Goal: Task Accomplishment & Management: Use online tool/utility

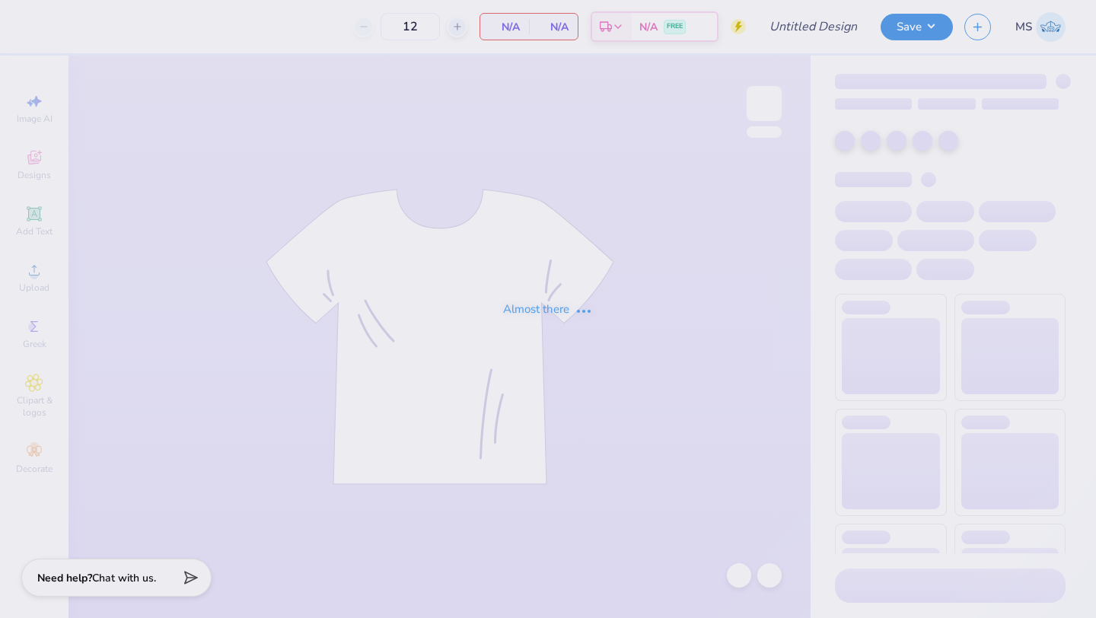
type input "Aphi Pform #4"
type input "180"
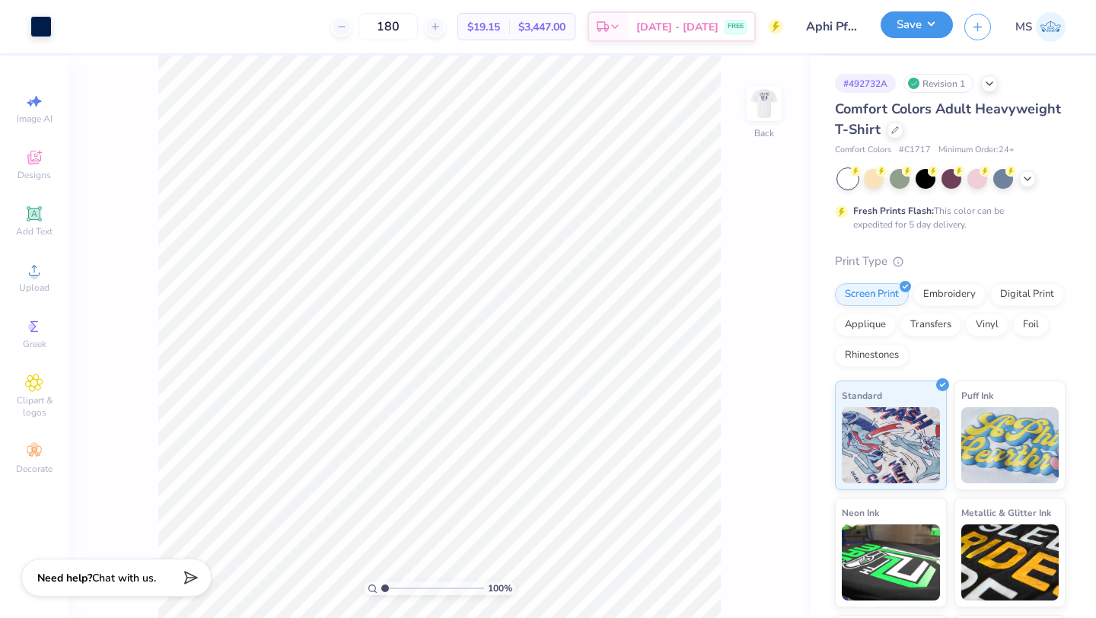
click at [918, 30] on button "Save" at bounding box center [917, 24] width 72 height 27
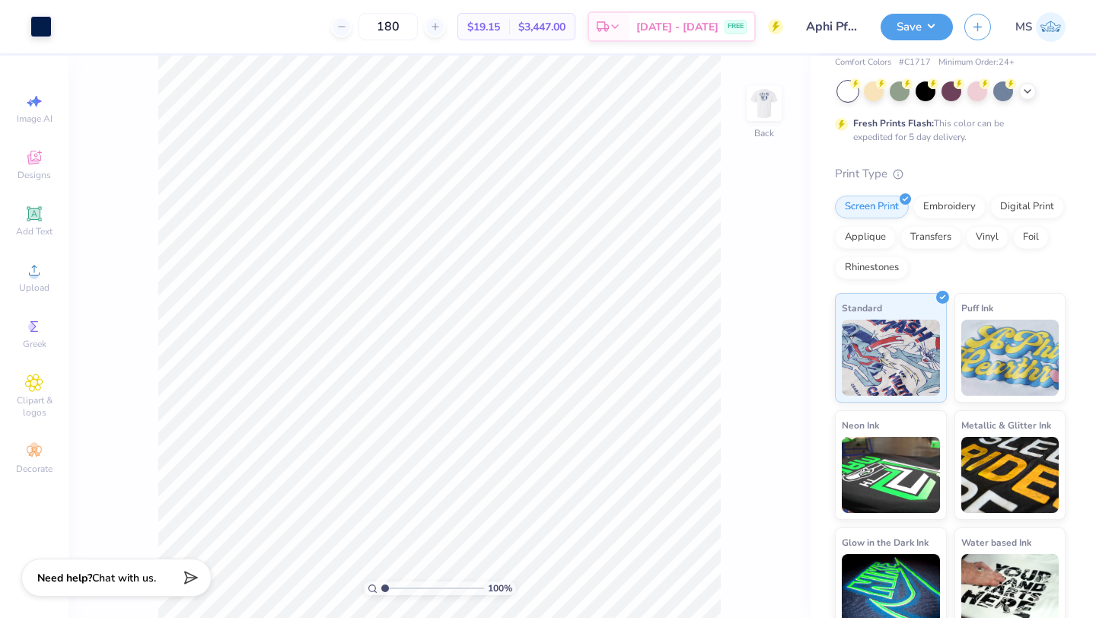
scroll to position [107, 0]
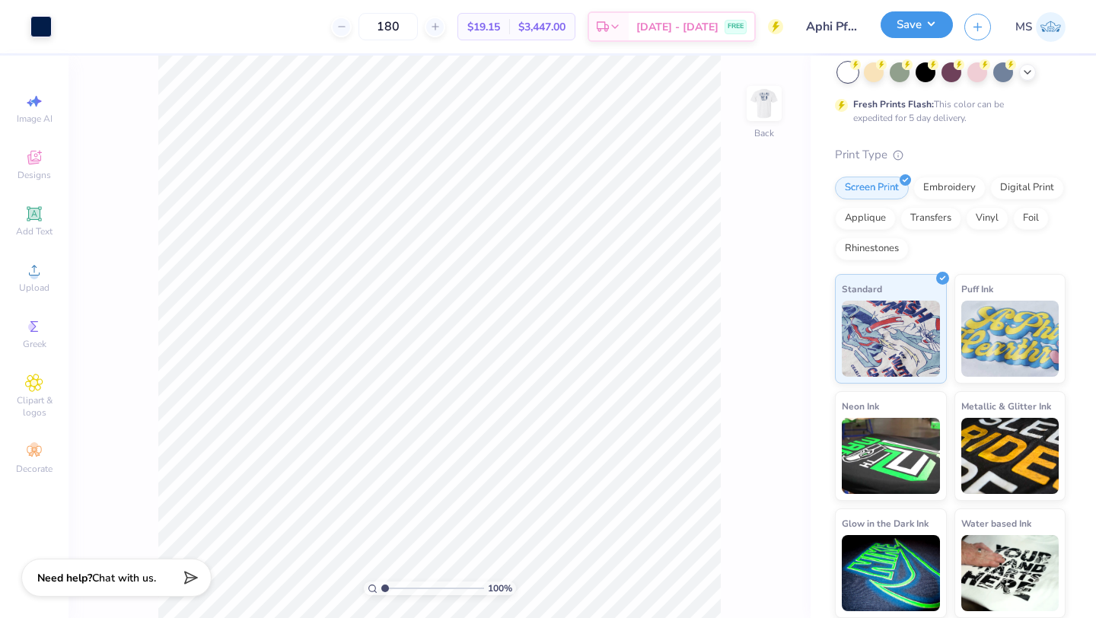
click at [920, 21] on button "Save" at bounding box center [917, 24] width 72 height 27
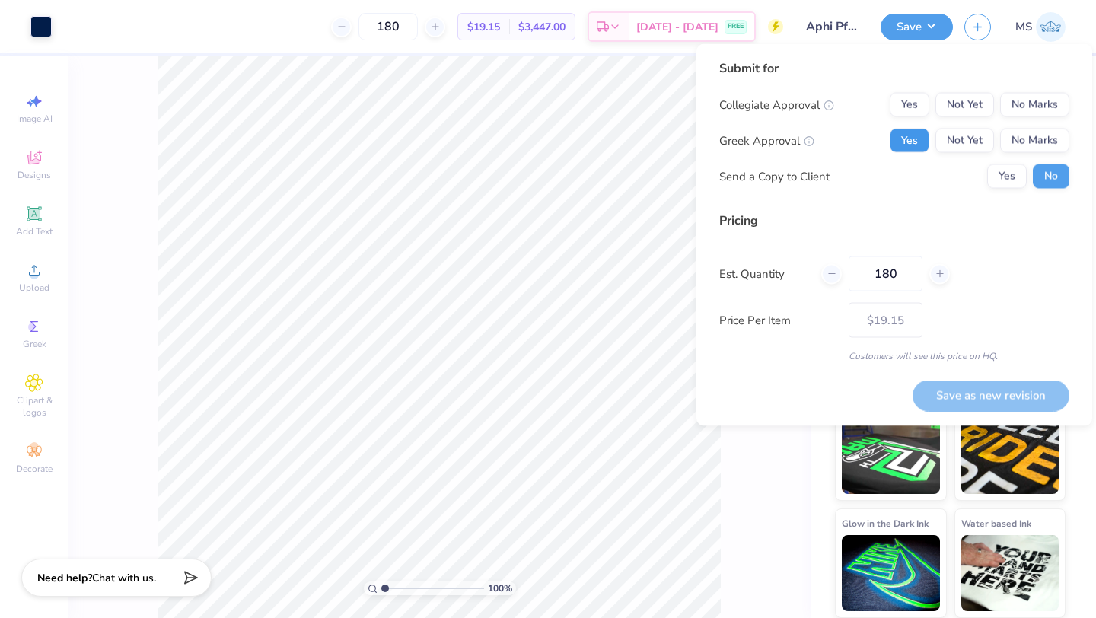
click at [925, 139] on button "Yes" at bounding box center [910, 141] width 40 height 24
click at [1016, 98] on button "No Marks" at bounding box center [1034, 105] width 69 height 24
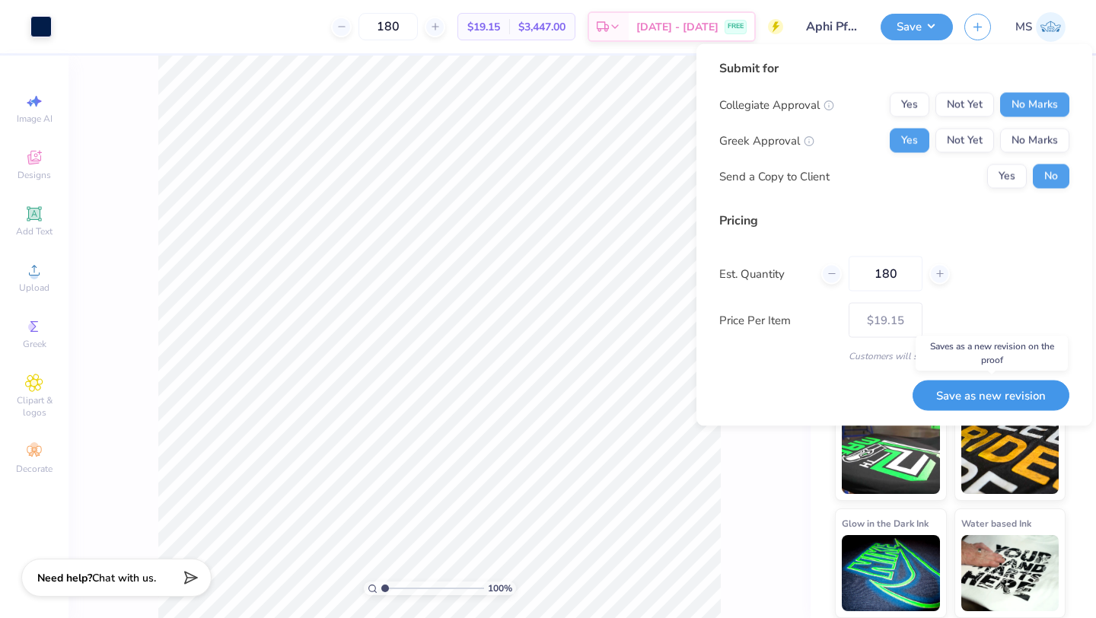
click at [973, 397] on button "Save as new revision" at bounding box center [991, 395] width 157 height 31
type input "$19.15"
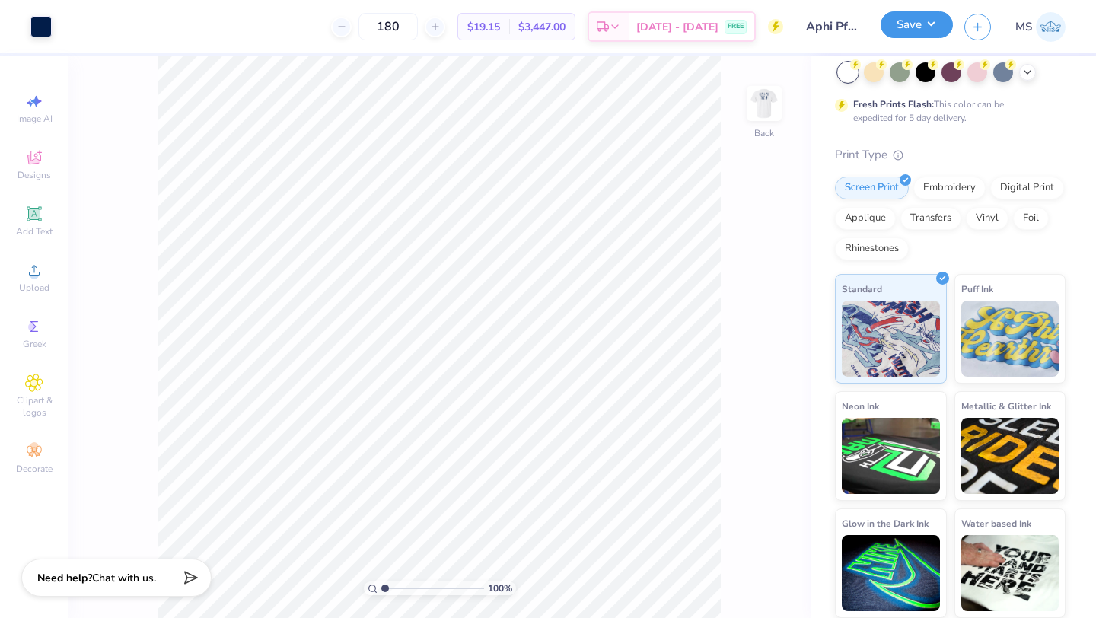
click at [920, 22] on button "Save" at bounding box center [917, 24] width 72 height 27
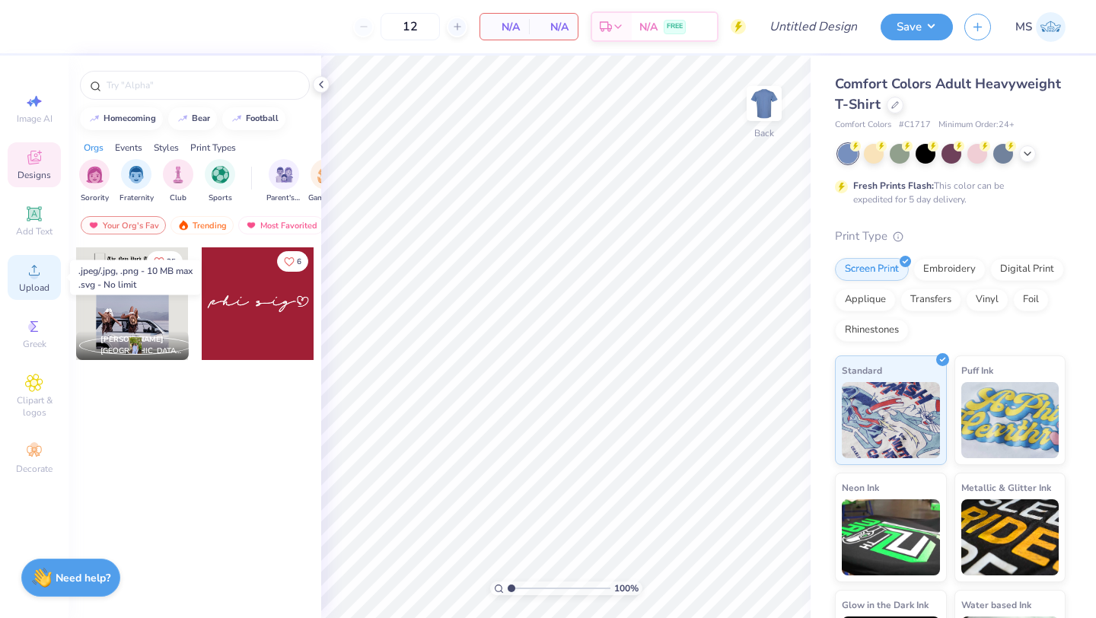
click at [36, 282] on span "Upload" at bounding box center [34, 288] width 30 height 12
